Goal: Information Seeking & Learning: Understand process/instructions

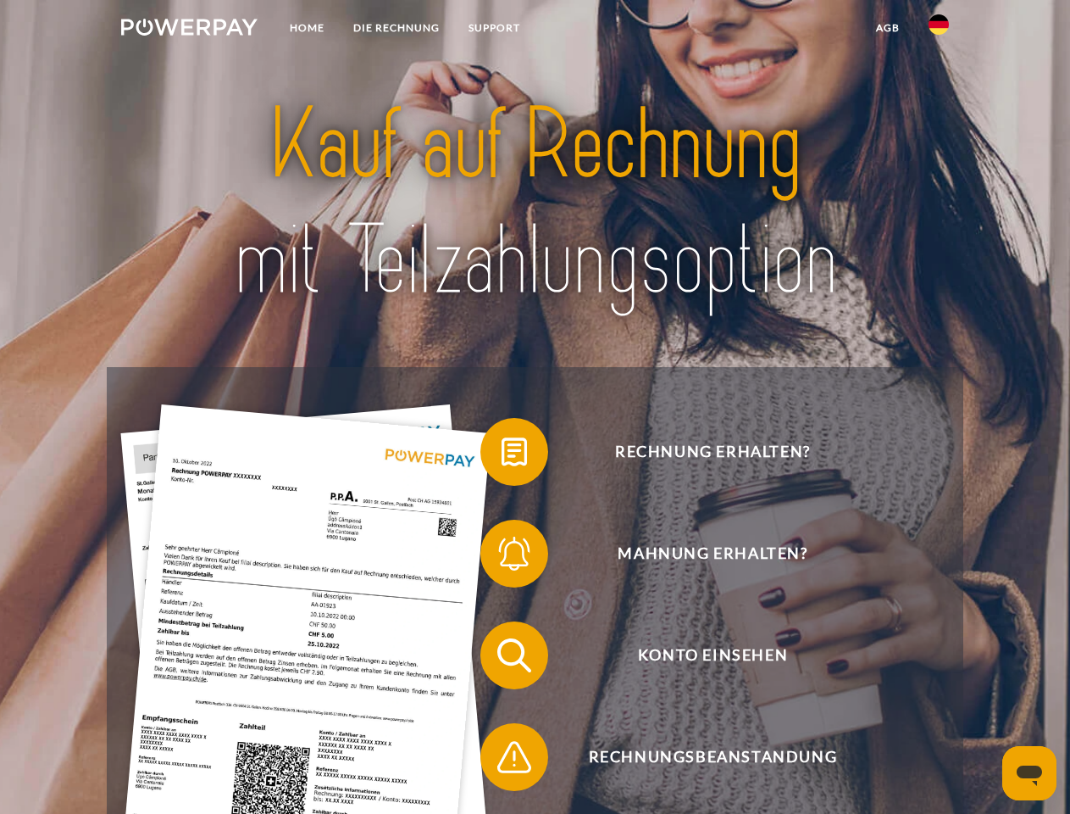
click at [189, 30] on img at bounding box center [189, 27] width 136 height 17
click at [939, 30] on img at bounding box center [939, 24] width 20 height 20
click at [887, 28] on link "agb" at bounding box center [888, 28] width 53 height 31
click at [502, 455] on span at bounding box center [489, 451] width 85 height 85
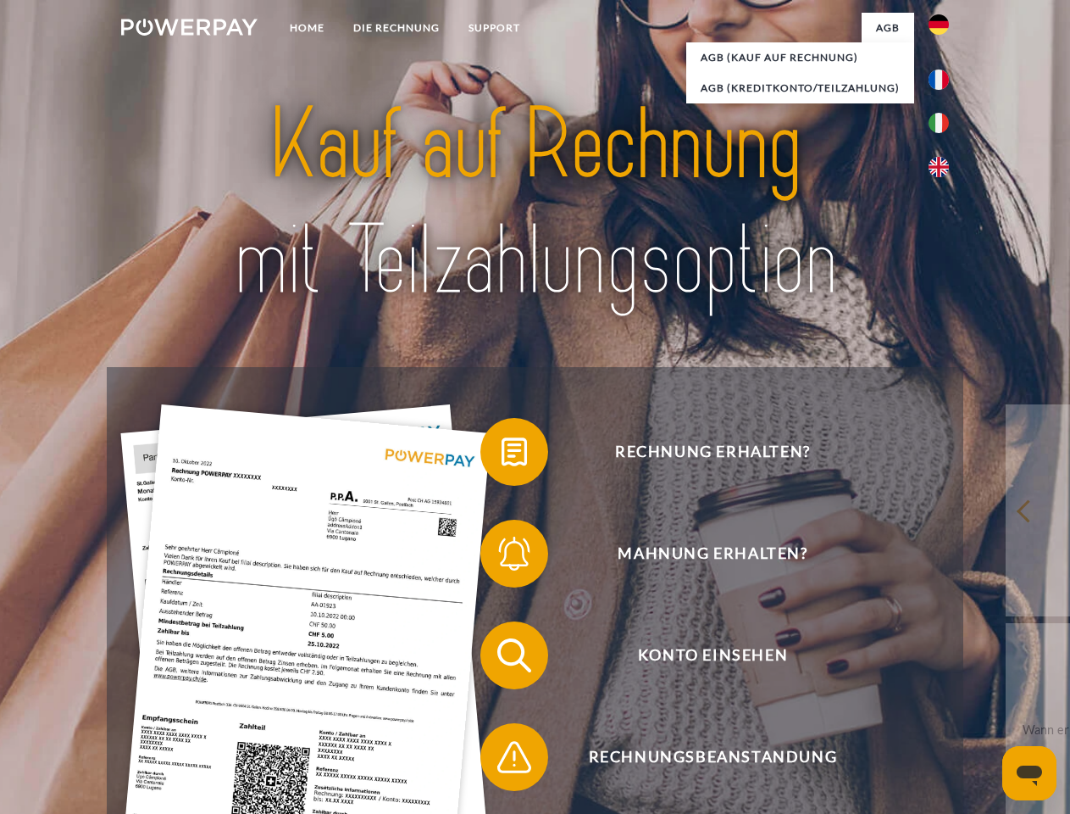
click at [502, 557] on span at bounding box center [489, 553] width 85 height 85
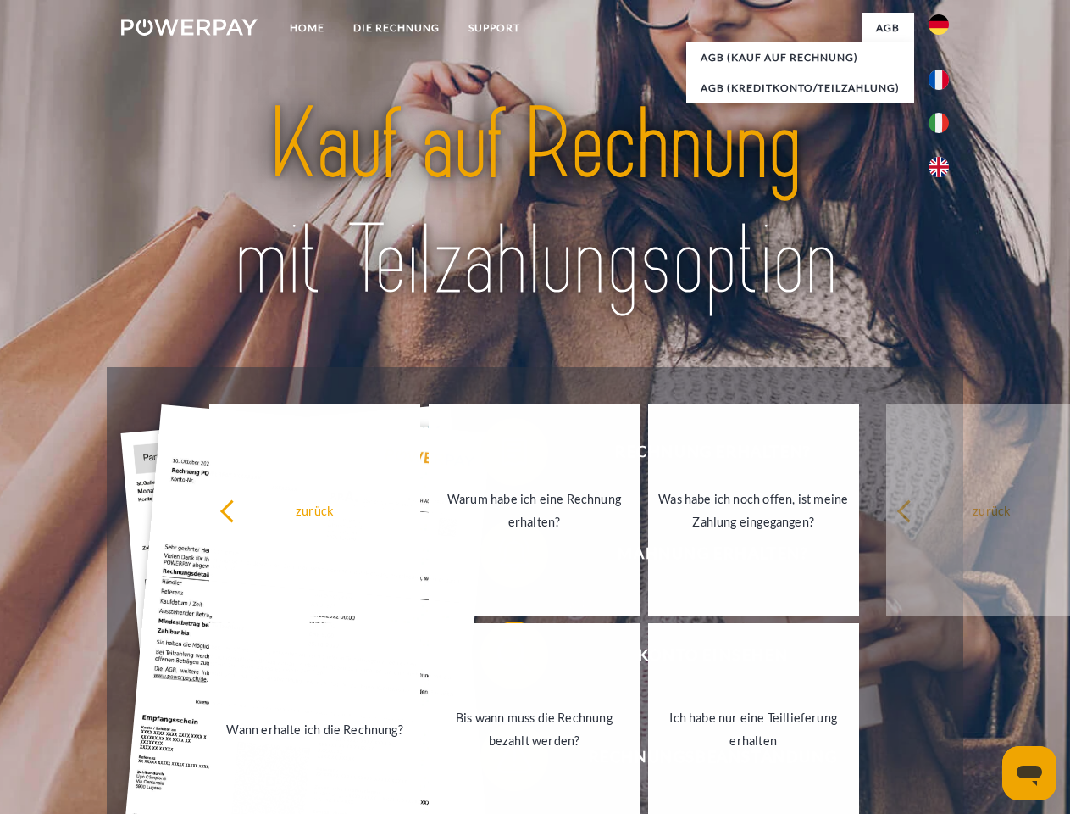
click at [502, 658] on link "Bis wann muss die Rechnung bezahlt werden?" at bounding box center [534, 729] width 211 height 212
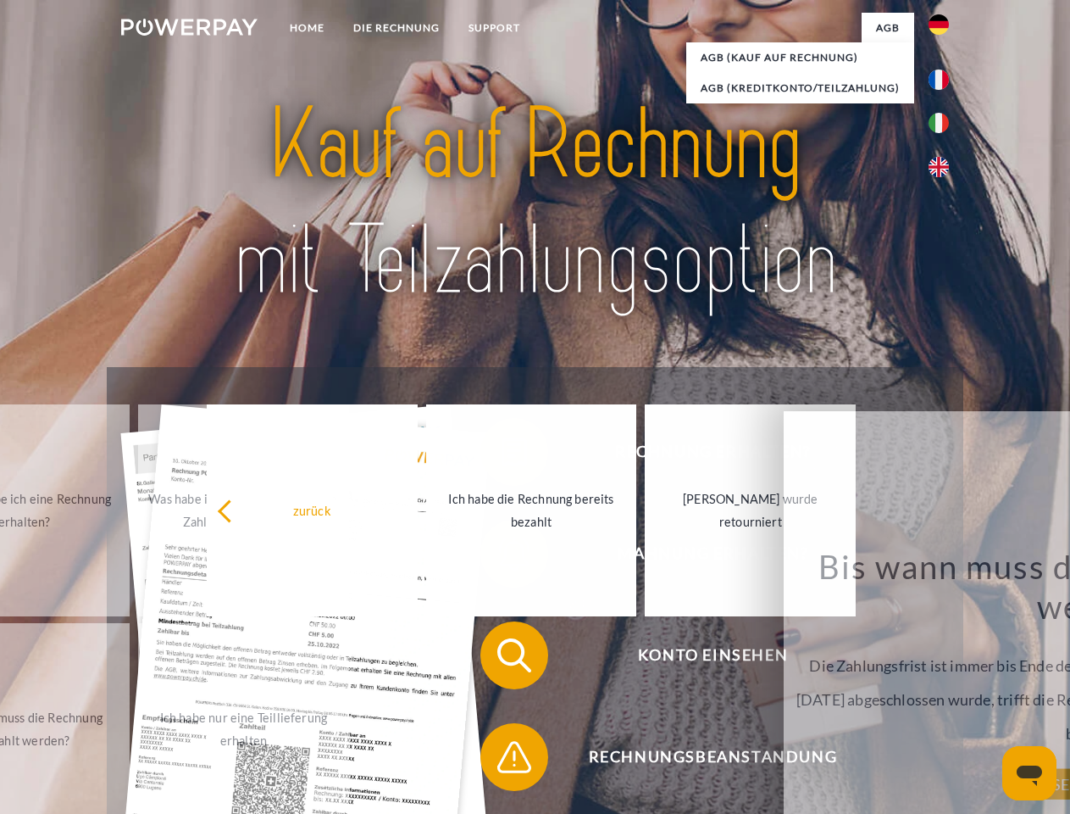
click at [502, 760] on span at bounding box center [489, 756] width 85 height 85
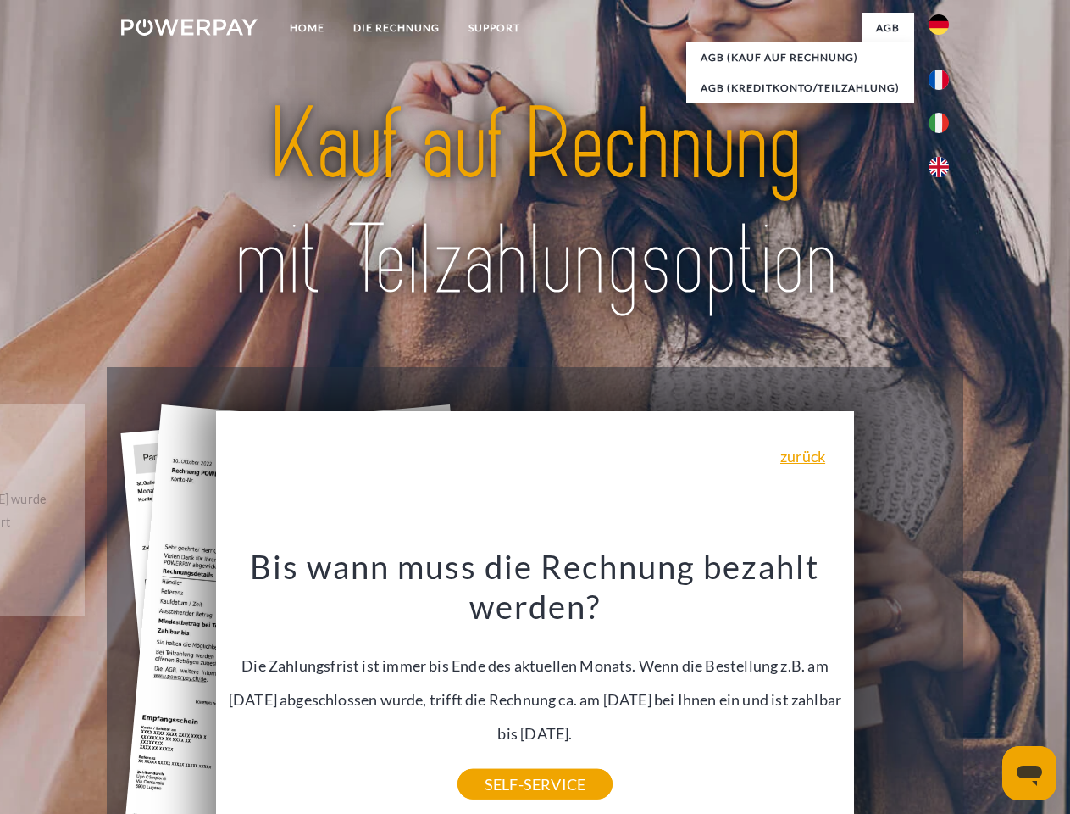
click at [1030, 773] on icon "Messaging-Fenster öffnen" at bounding box center [1029, 775] width 25 height 20
